Goal: Transaction & Acquisition: Book appointment/travel/reservation

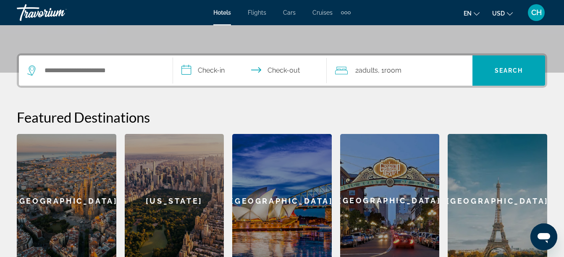
scroll to position [192, 0]
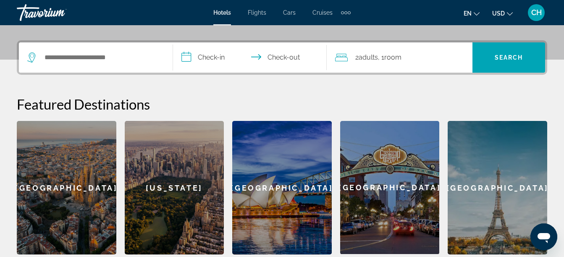
click at [88, 190] on div "[GEOGRAPHIC_DATA]" at bounding box center [66, 187] width 99 height 133
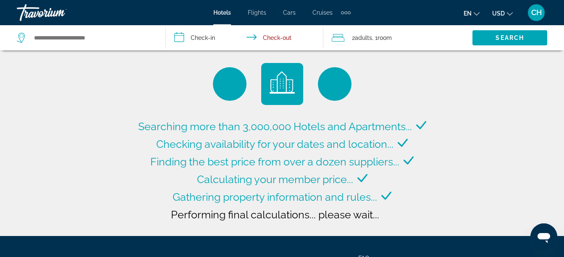
type input "**********"
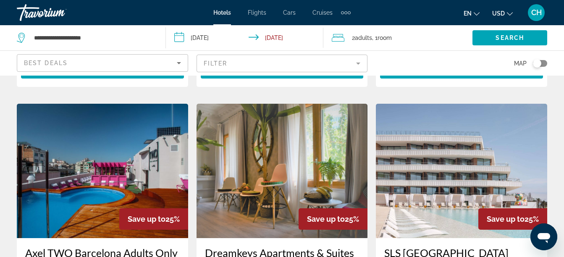
scroll to position [628, 0]
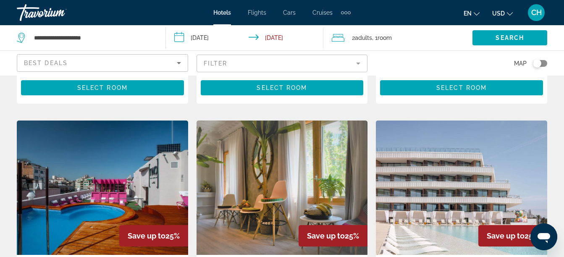
click at [317, 11] on span "Cruises" at bounding box center [322, 12] width 20 height 7
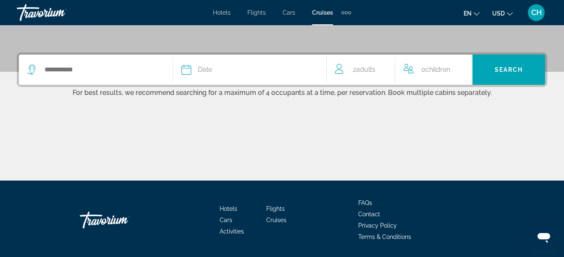
scroll to position [182, 0]
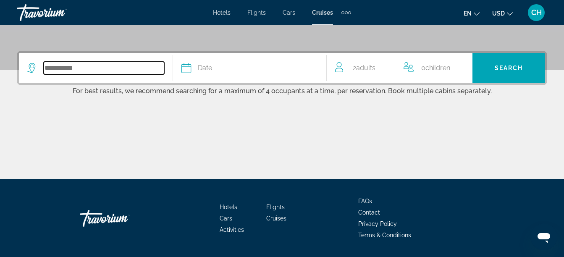
click at [108, 70] on input "Search widget" at bounding box center [104, 68] width 120 height 13
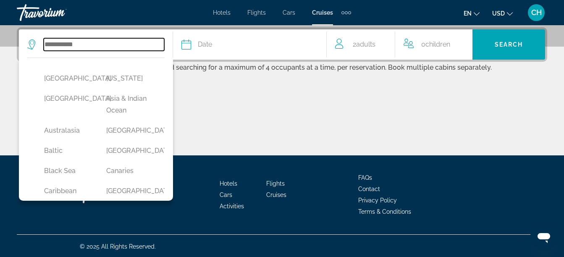
click at [100, 42] on input "Search widget" at bounding box center [104, 44] width 120 height 13
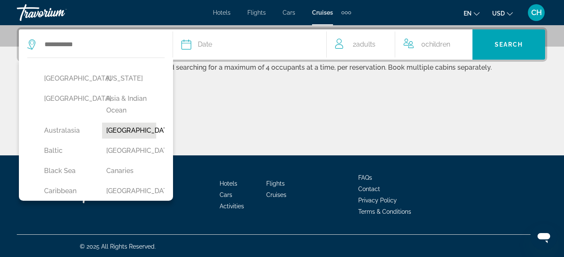
click at [117, 128] on button "[GEOGRAPHIC_DATA]" at bounding box center [129, 131] width 54 height 16
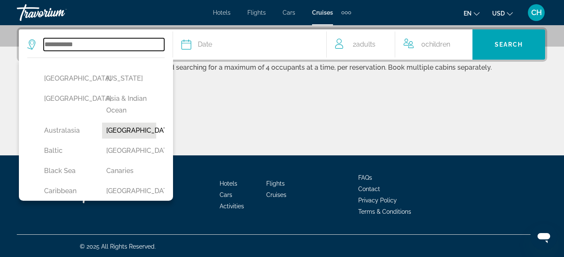
type input "*******"
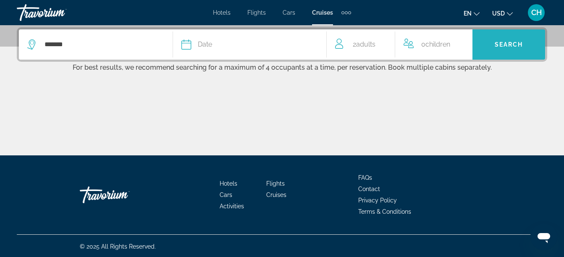
click at [512, 47] on span "Search" at bounding box center [508, 44] width 29 height 7
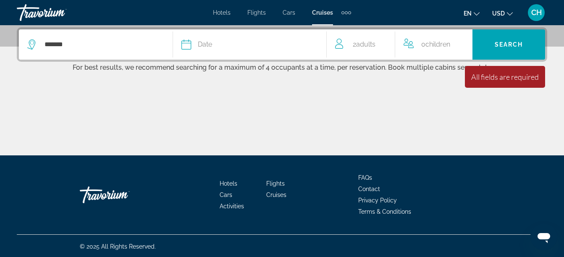
click at [227, 37] on button "Date January February March April May June July August September October Novemb…" at bounding box center [249, 44] width 137 height 30
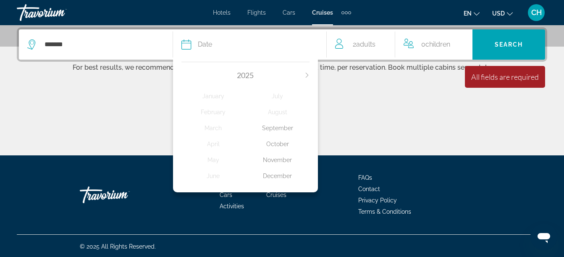
click at [281, 175] on div "December" at bounding box center [277, 175] width 64 height 15
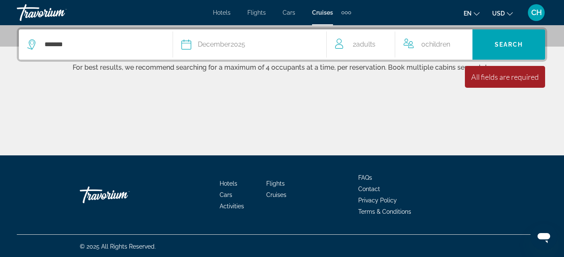
click at [503, 77] on div "All fields are required" at bounding box center [505, 76] width 68 height 9
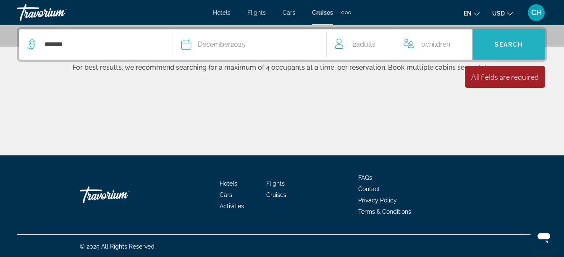
click at [499, 50] on span "Search widget" at bounding box center [508, 44] width 73 height 20
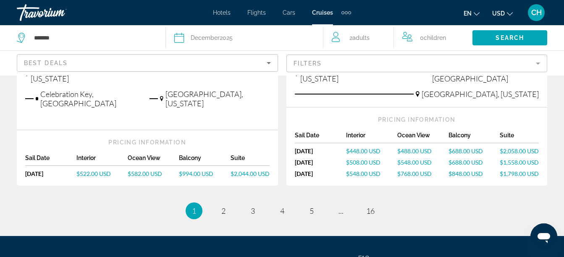
scroll to position [1072, 0]
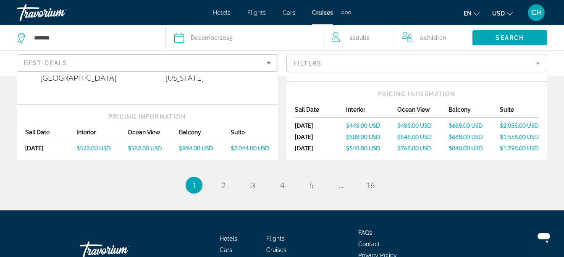
click at [327, 61] on mat-form-field "Filters" at bounding box center [416, 64] width 261 height 18
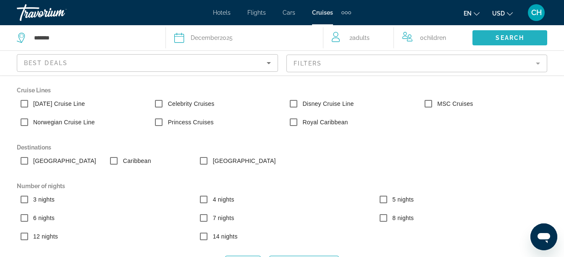
click at [497, 41] on span "Search" at bounding box center [509, 37] width 29 height 7
click at [539, 65] on mat-form-field "Filters" at bounding box center [416, 64] width 261 height 18
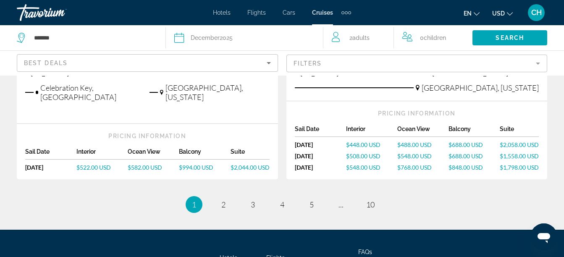
scroll to position [1072, 0]
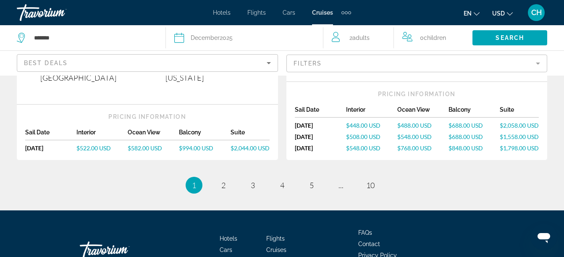
click at [412, 60] on mat-form-field "Filters" at bounding box center [416, 64] width 261 height 18
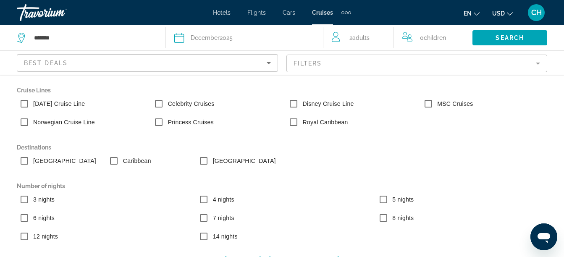
click at [530, 64] on mat-form-field "Filters" at bounding box center [416, 64] width 261 height 18
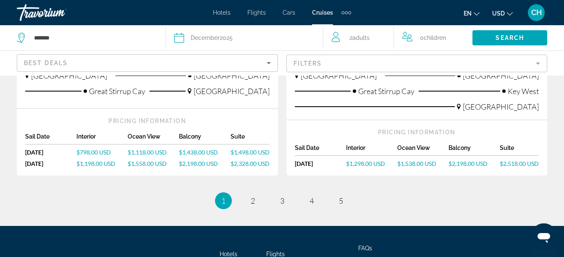
scroll to position [1037, 0]
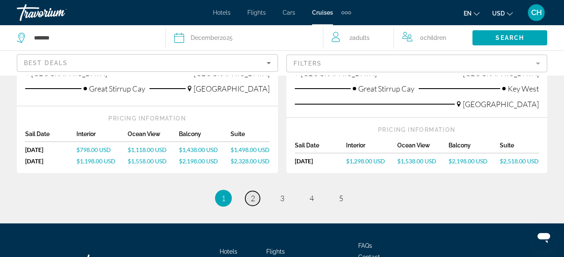
click at [253, 193] on span "2" at bounding box center [253, 197] width 4 height 9
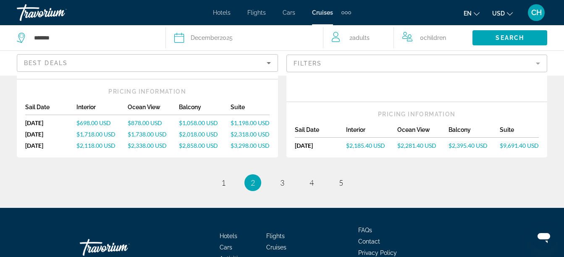
scroll to position [1093, 0]
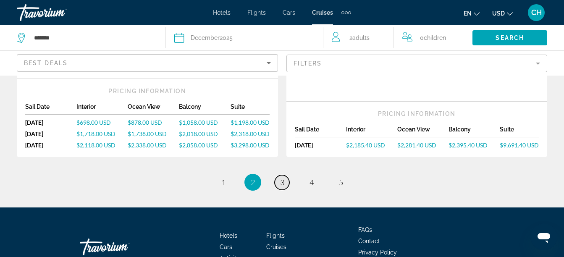
click at [283, 178] on span "3" at bounding box center [282, 182] width 4 height 9
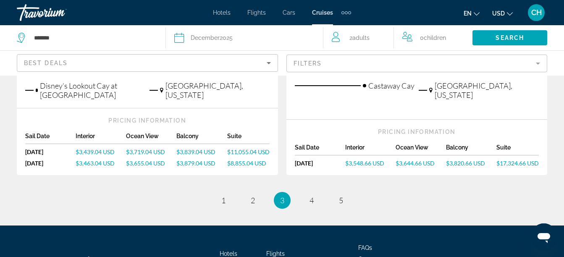
scroll to position [1065, 0]
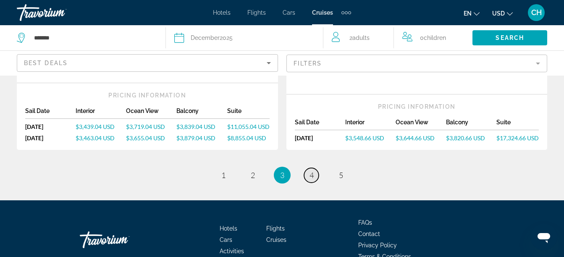
click at [314, 168] on link "page 4" at bounding box center [311, 175] width 15 height 15
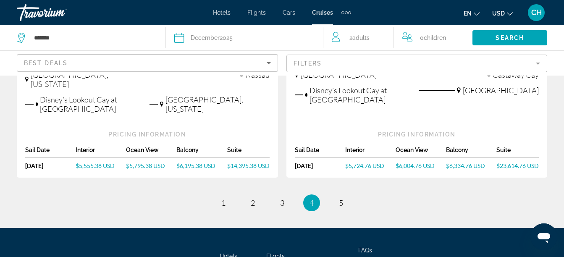
scroll to position [1017, 0]
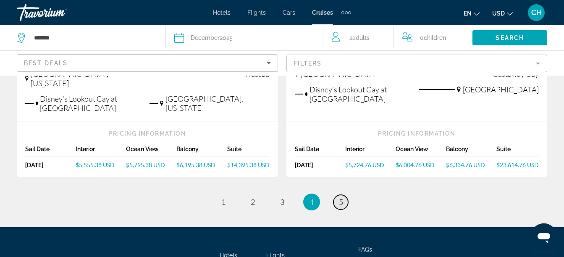
click at [342, 197] on span "5" at bounding box center [341, 201] width 4 height 9
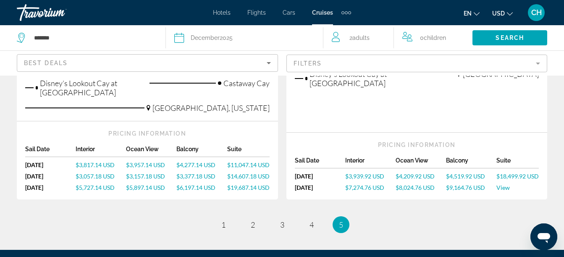
scroll to position [301, 0]
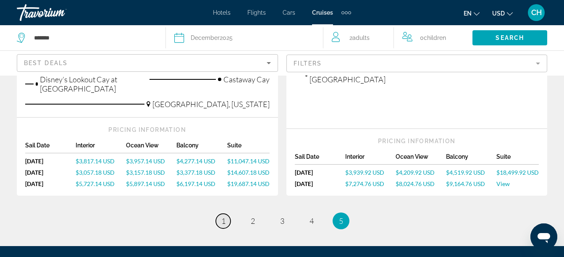
click at [221, 216] on span "1" at bounding box center [223, 220] width 4 height 9
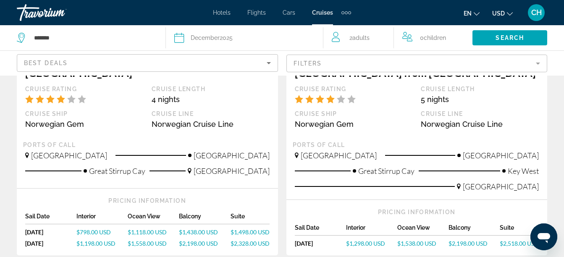
scroll to position [957, 0]
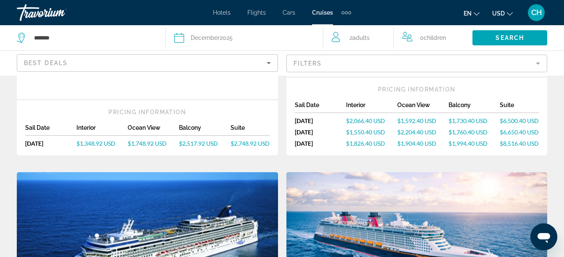
scroll to position [328, 0]
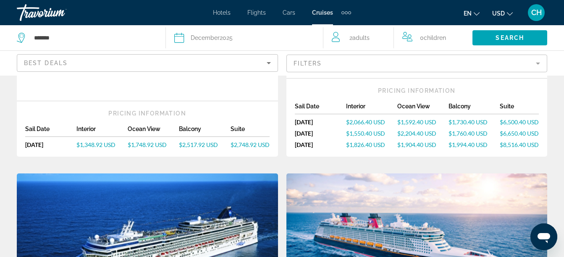
click at [409, 123] on span "$1,592.40 USD" at bounding box center [416, 121] width 39 height 7
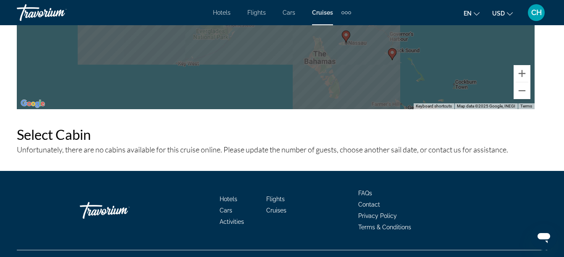
scroll to position [1145, 0]
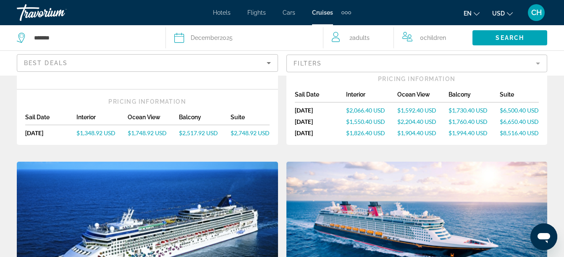
scroll to position [340, 0]
click at [441, 110] on link "$1,592.40 USD" at bounding box center [422, 109] width 51 height 7
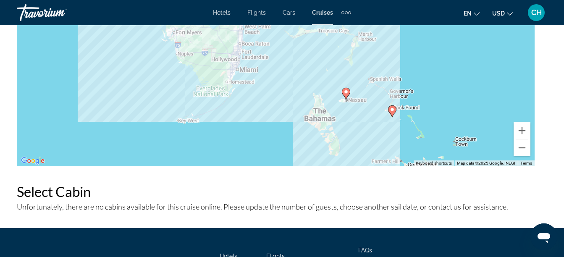
scroll to position [1145, 0]
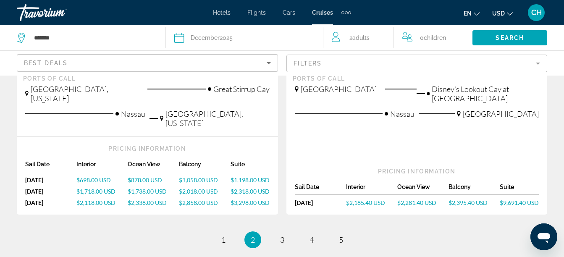
scroll to position [1036, 0]
click at [432, 199] on span "$2,281.40 USD" at bounding box center [416, 202] width 39 height 7
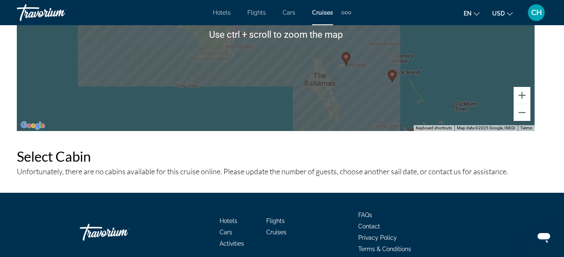
scroll to position [1145, 0]
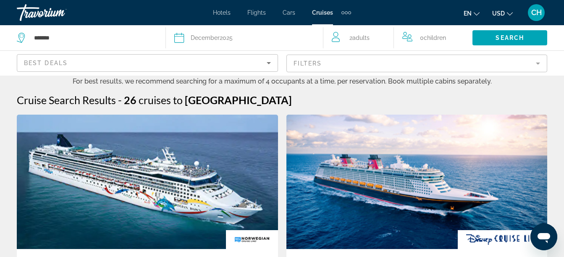
click at [271, 39] on div "Date [DATE]" at bounding box center [244, 38] width 140 height 12
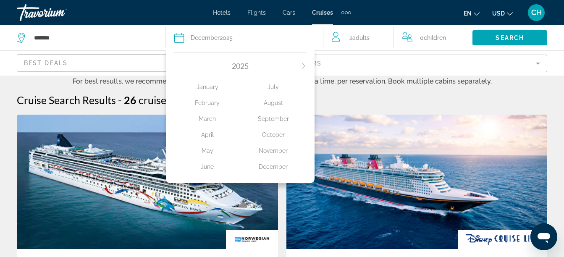
click at [302, 65] on icon "Next month" at bounding box center [303, 65] width 5 height 5
click at [277, 133] on div "October" at bounding box center [273, 134] width 66 height 15
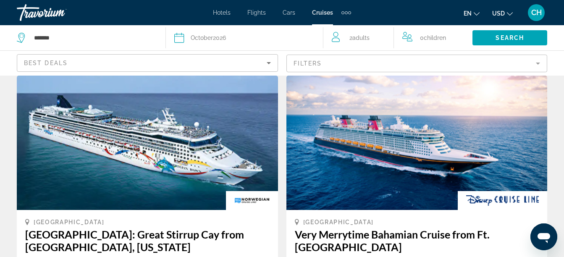
scroll to position [39, 0]
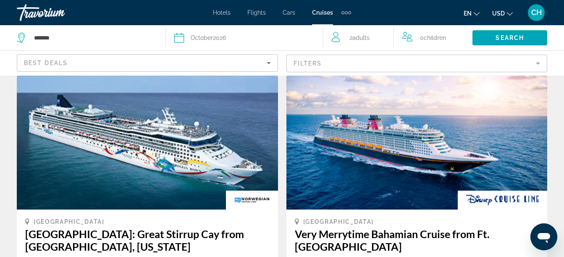
click at [424, 36] on span "0 Child Children" at bounding box center [433, 38] width 26 height 12
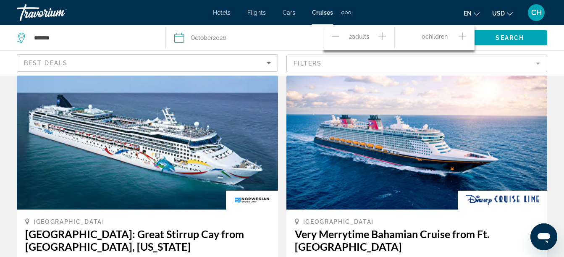
click at [459, 36] on icon "Increment children" at bounding box center [462, 36] width 8 height 8
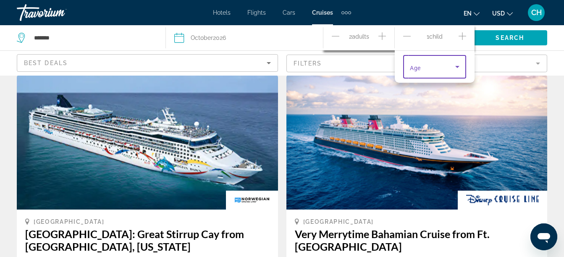
click at [458, 69] on icon "Travelers: 2 adults, 1 child" at bounding box center [457, 67] width 10 height 10
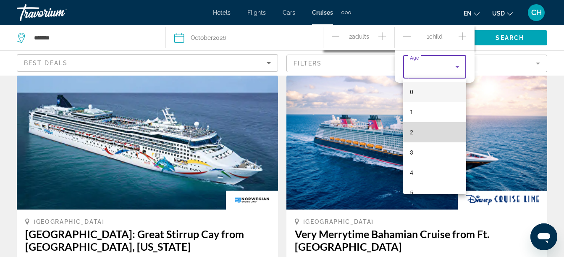
click at [435, 130] on mat-option "2" at bounding box center [434, 132] width 63 height 20
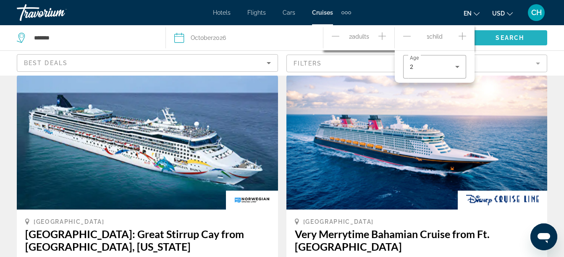
click at [502, 37] on span "Search" at bounding box center [509, 37] width 29 height 7
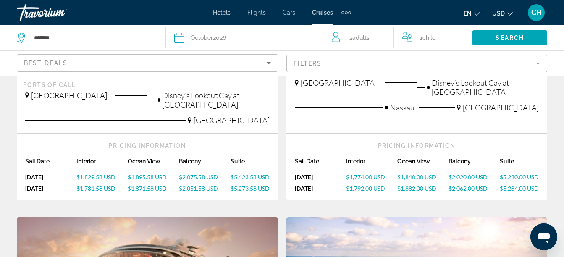
scroll to position [659, 0]
click at [416, 173] on span "$1,840.00 USD" at bounding box center [416, 176] width 39 height 7
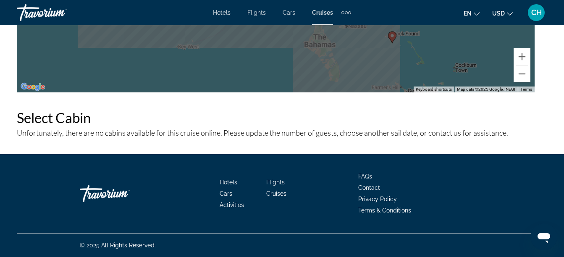
scroll to position [1145, 0]
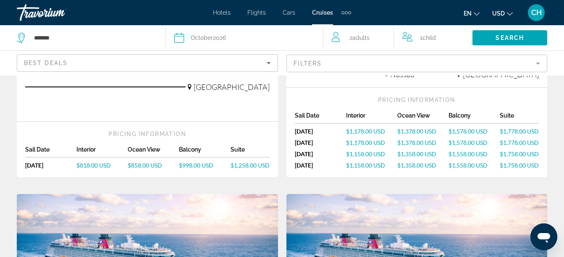
scroll to position [308, 0]
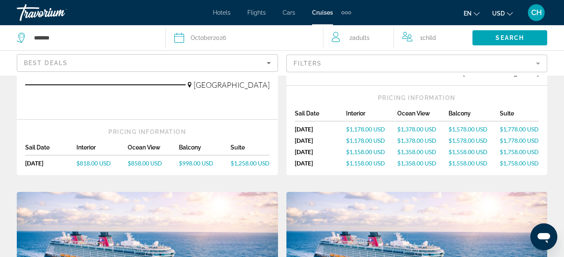
click at [526, 125] on span "$1,778.00 USD" at bounding box center [518, 128] width 39 height 7
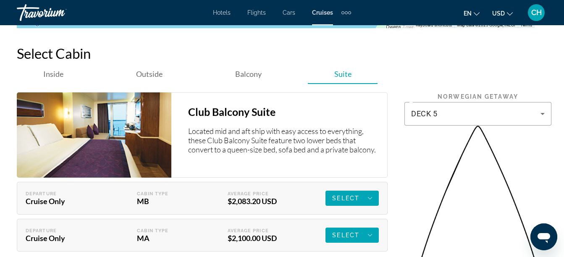
scroll to position [1578, 0]
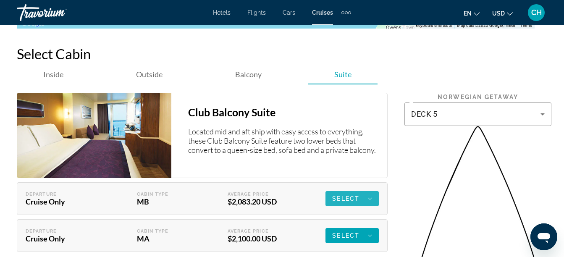
click at [354, 195] on span "Select" at bounding box center [345, 198] width 27 height 7
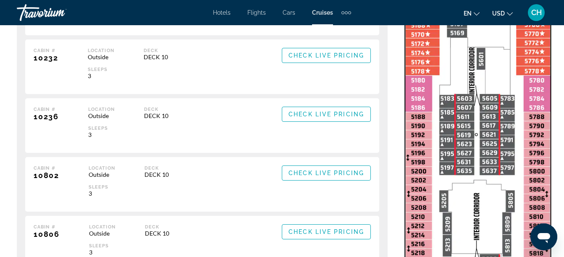
scroll to position [2232, 0]
click at [447, 107] on img "Main content" at bounding box center [477, 22] width 147 height 1100
click at [425, 106] on img "Main content" at bounding box center [477, 22] width 147 height 1100
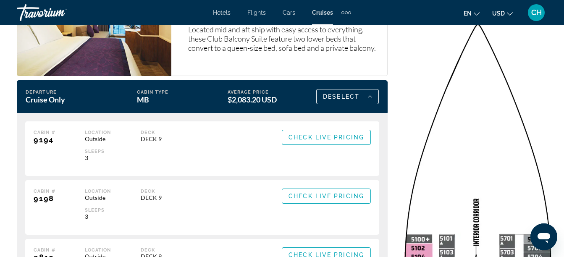
scroll to position [1680, 0]
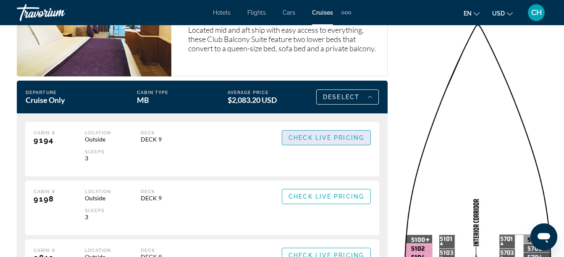
click at [322, 128] on span "Main content" at bounding box center [326, 138] width 88 height 20
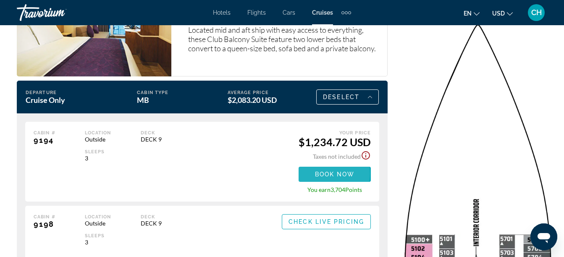
click at [334, 171] on span "Book now" at bounding box center [335, 174] width 40 height 7
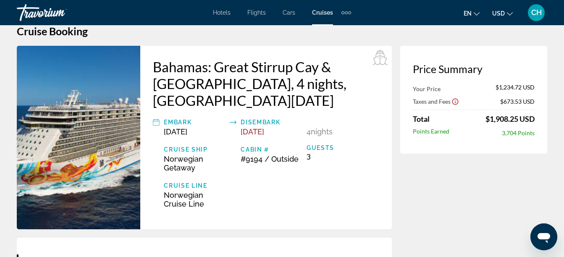
scroll to position [17, 0]
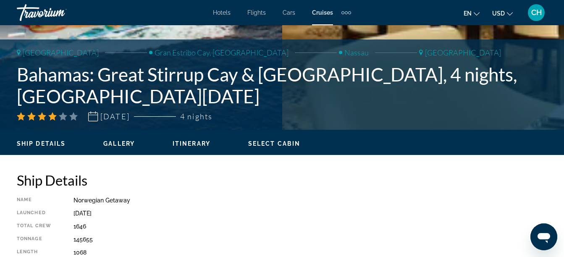
scroll to position [295, 0]
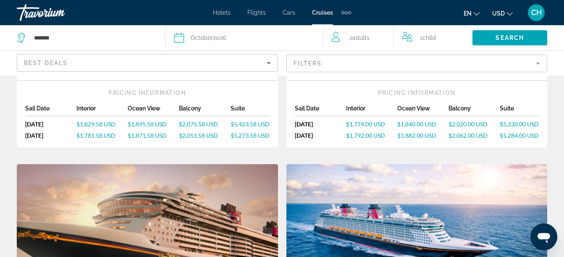
scroll to position [712, 0]
click at [162, 120] on span "$1,895.58 USD" at bounding box center [147, 123] width 39 height 7
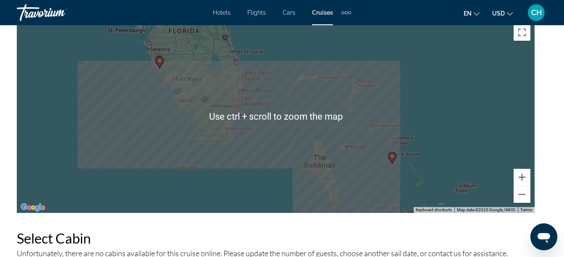
scroll to position [1145, 0]
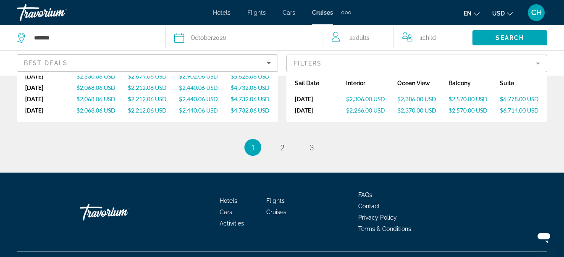
scroll to position [1134, 0]
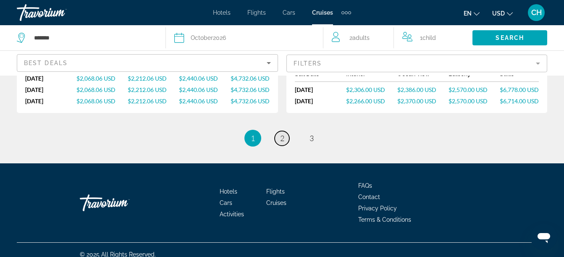
click at [283, 133] on span "2" at bounding box center [282, 137] width 4 height 9
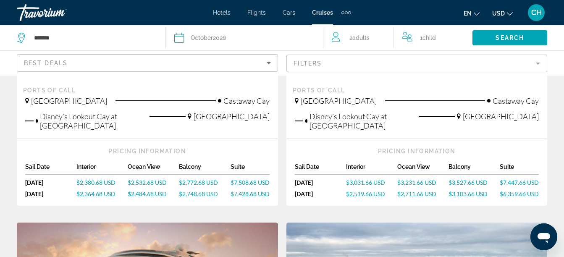
scroll to position [256, 0]
click at [186, 180] on span "$2,772.68 USD" at bounding box center [198, 181] width 39 height 7
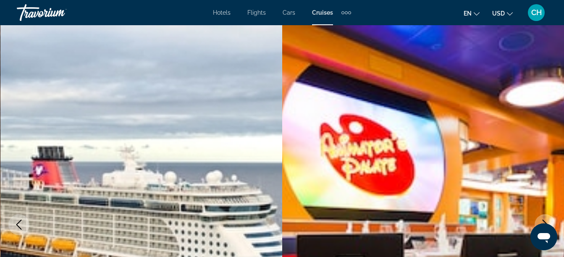
click at [116, 65] on img "Main content" at bounding box center [141, 224] width 282 height 399
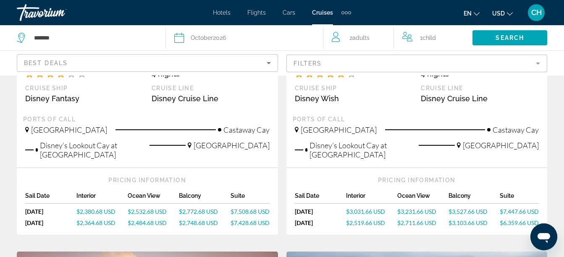
scroll to position [267, 0]
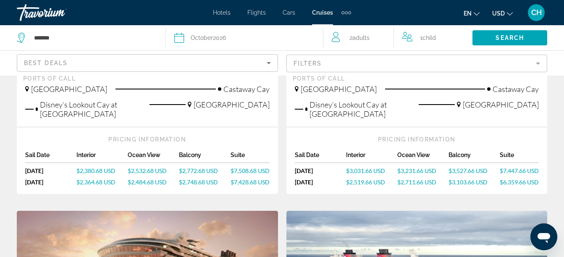
click at [242, 170] on span "$7,508.68 USD" at bounding box center [249, 170] width 39 height 7
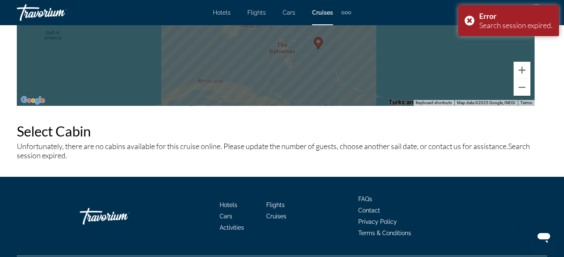
scroll to position [1224, 0]
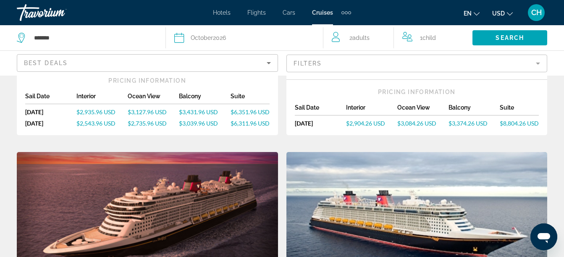
scroll to position [684, 0]
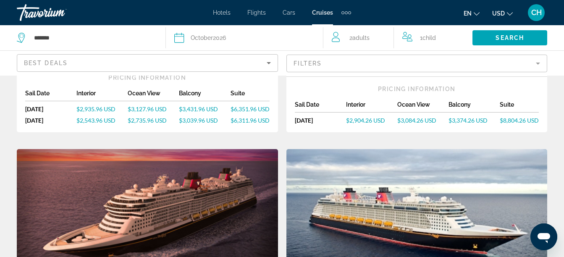
click at [504, 118] on span "$8,804.26 USD" at bounding box center [518, 120] width 39 height 7
